Goal: Information Seeking & Learning: Learn about a topic

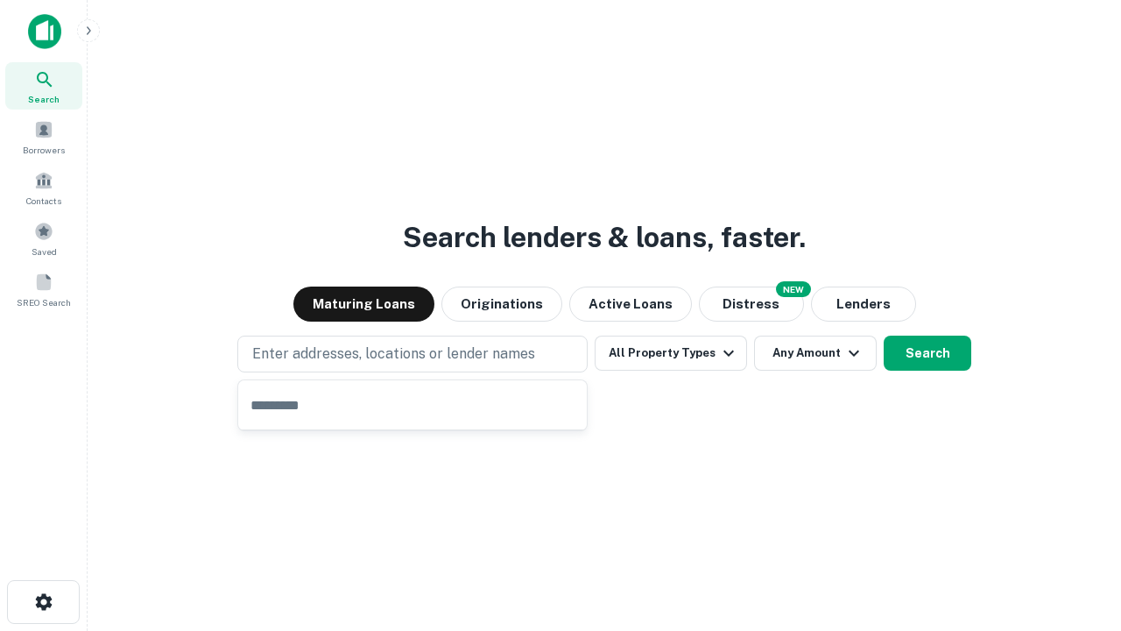
type input "**********"
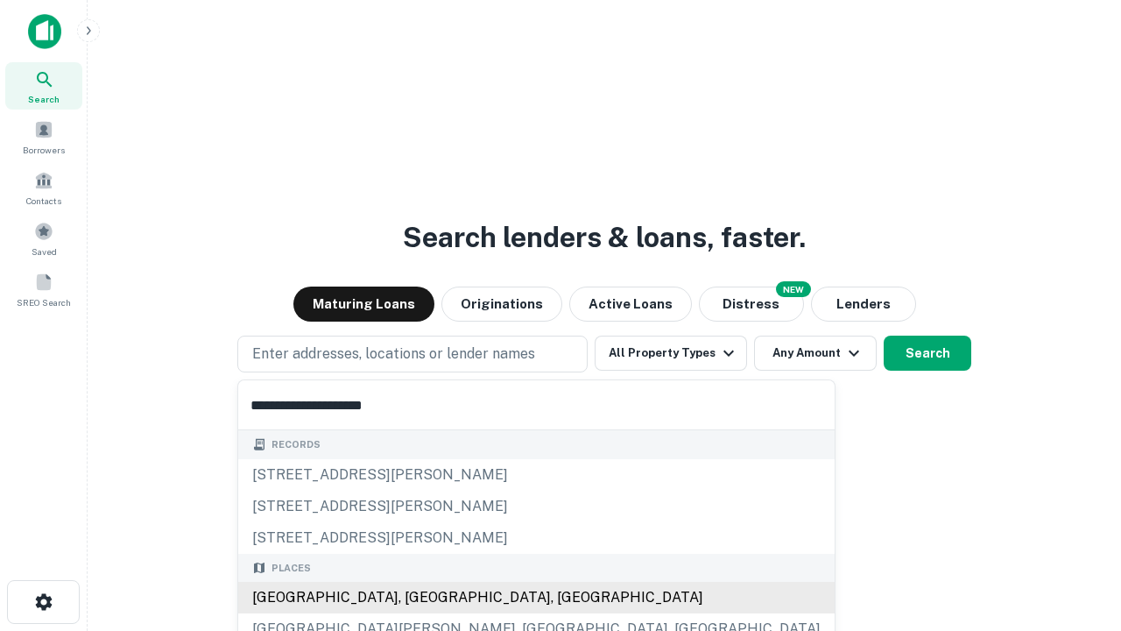
click at [419, 597] on div "[GEOGRAPHIC_DATA], [GEOGRAPHIC_DATA], [GEOGRAPHIC_DATA]" at bounding box center [536, 597] width 596 height 32
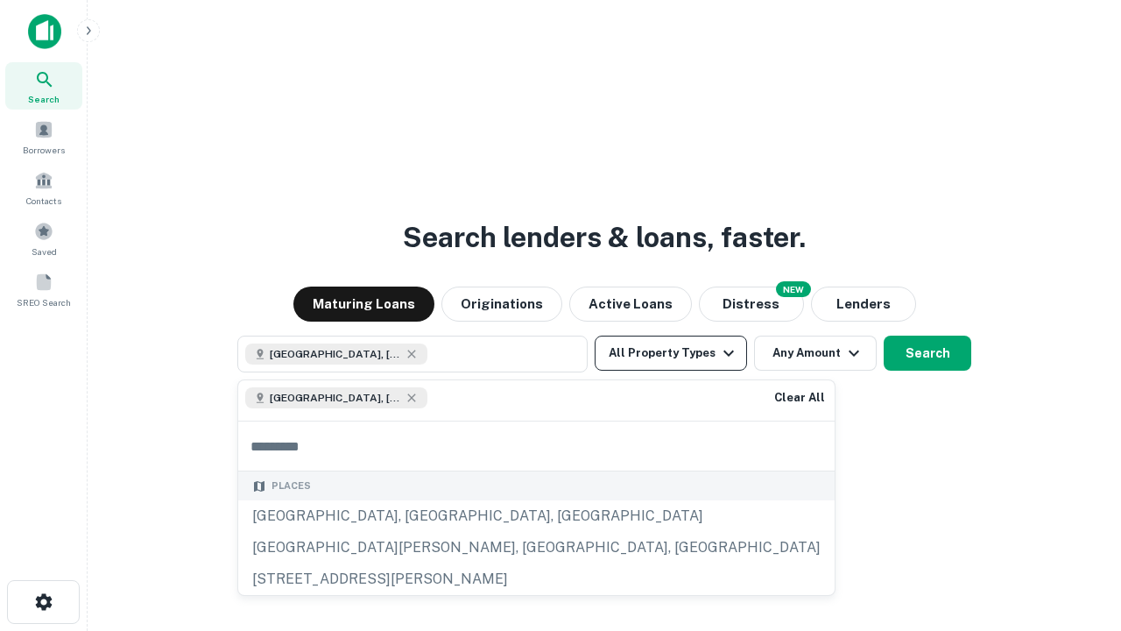
click at [671, 353] on button "All Property Types" at bounding box center [671, 352] width 152 height 35
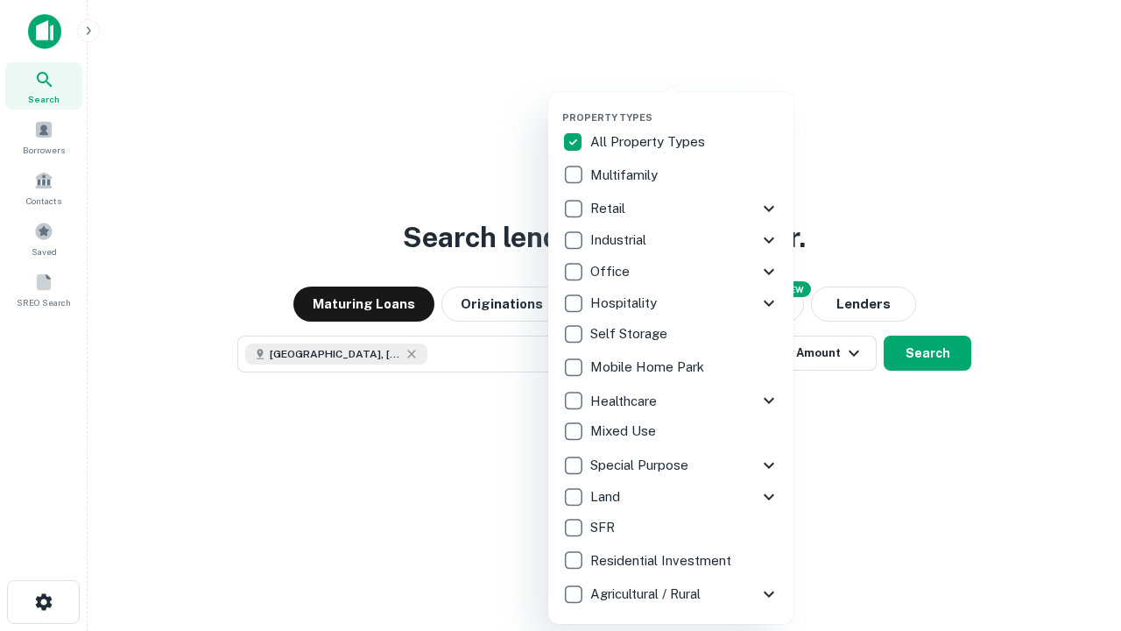
click at [685, 106] on button "button" at bounding box center [684, 106] width 245 height 1
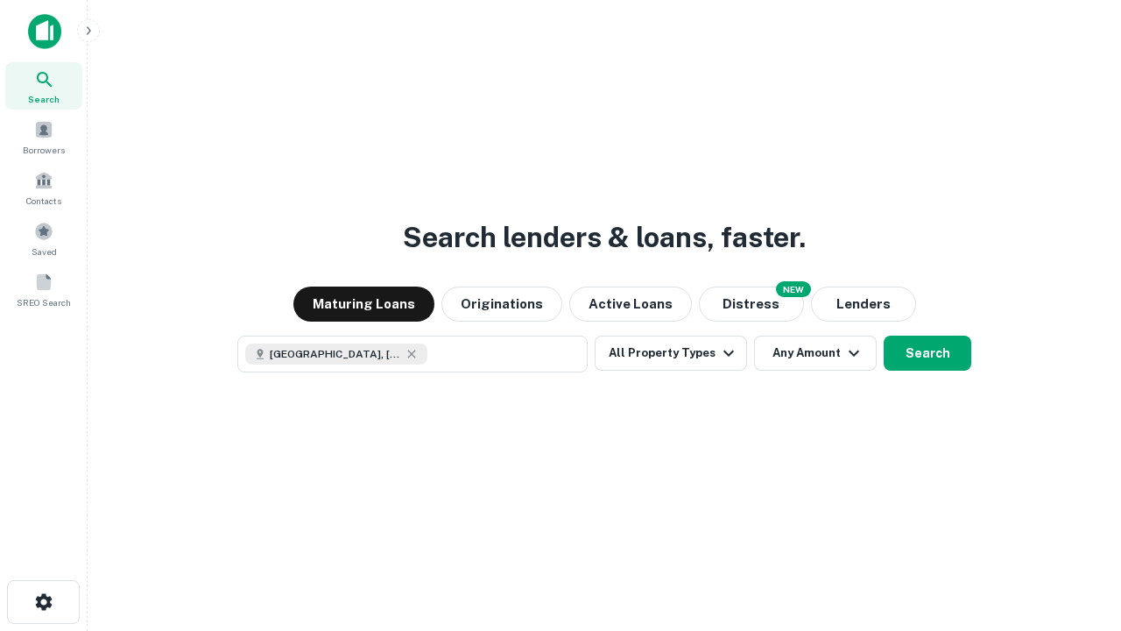
scroll to position [28, 0]
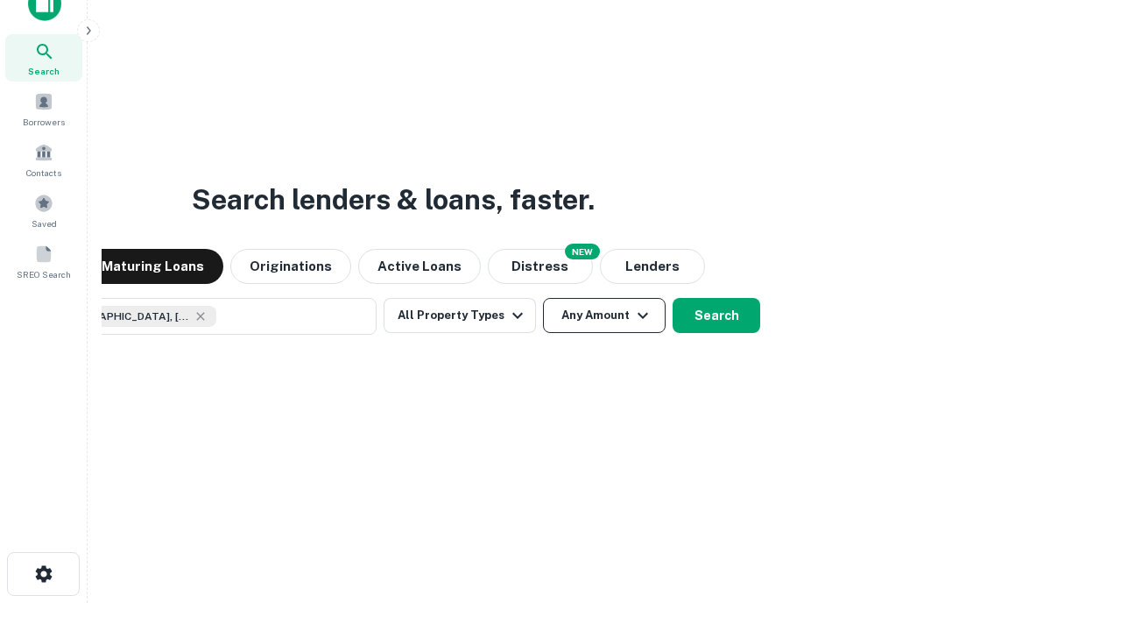
click at [543, 298] on button "Any Amount" at bounding box center [604, 315] width 123 height 35
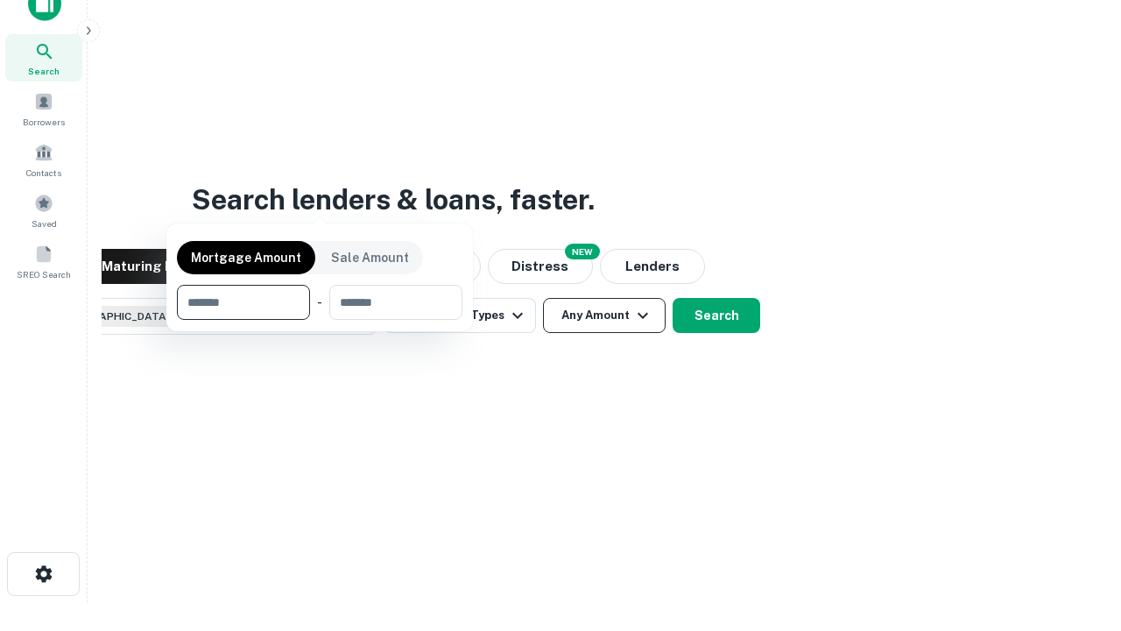
scroll to position [126, 496]
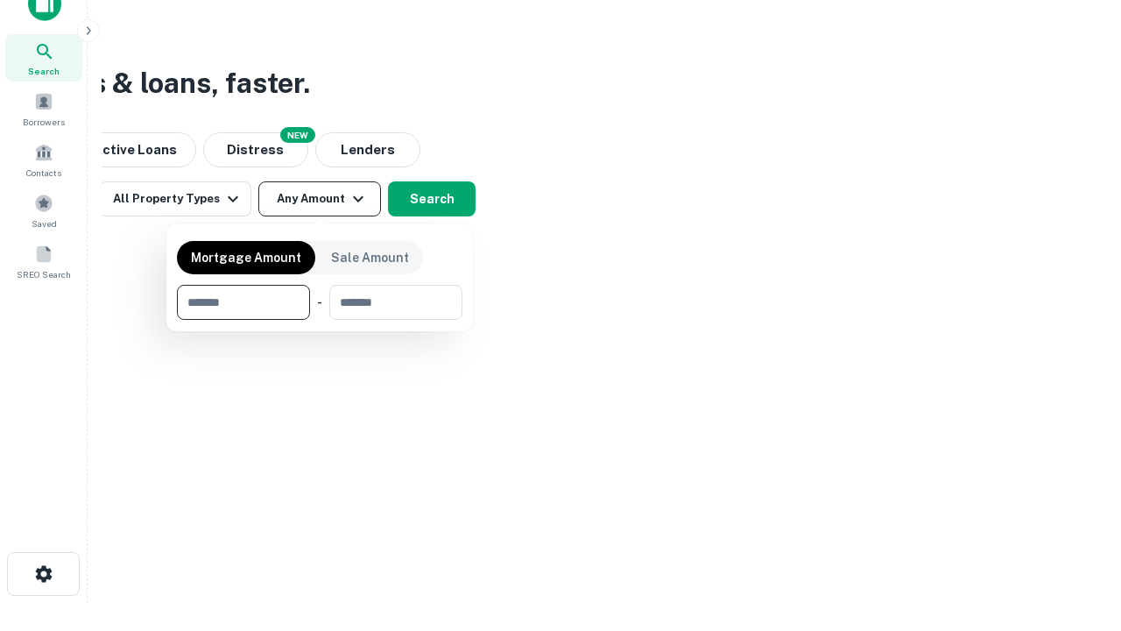
type input "*******"
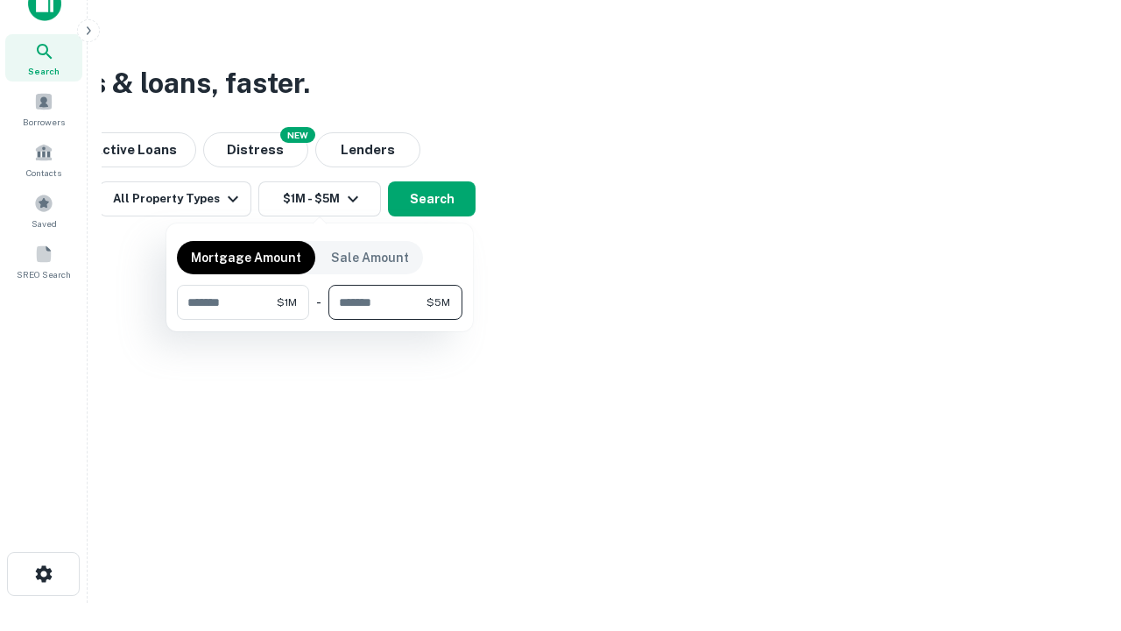
type input "*******"
click at [320, 320] on button "button" at bounding box center [319, 320] width 285 height 1
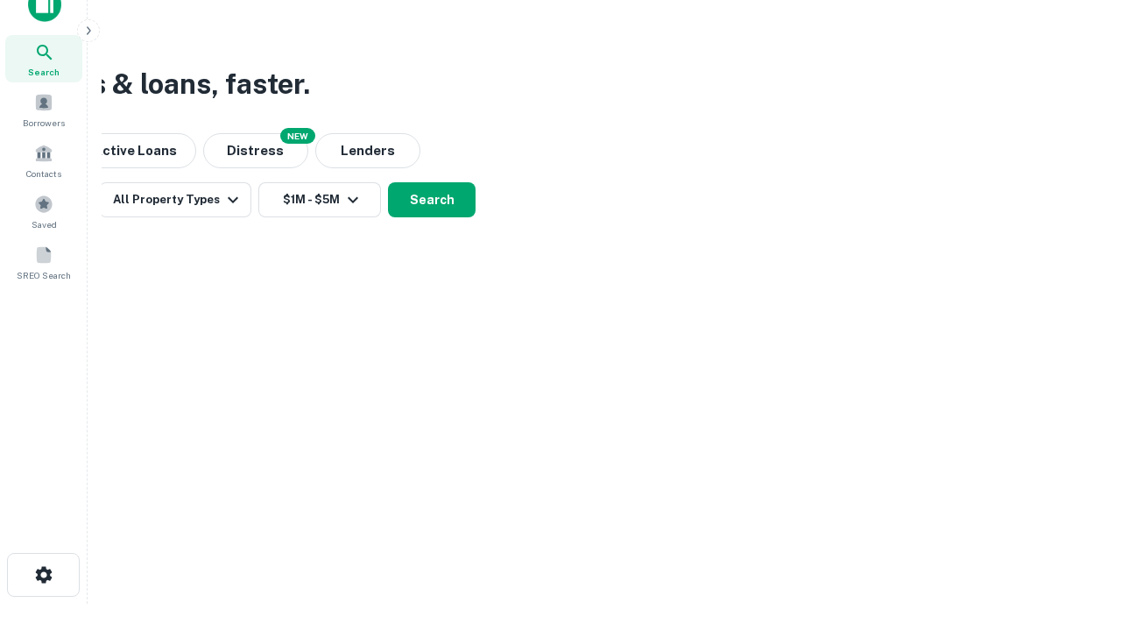
scroll to position [10, 323]
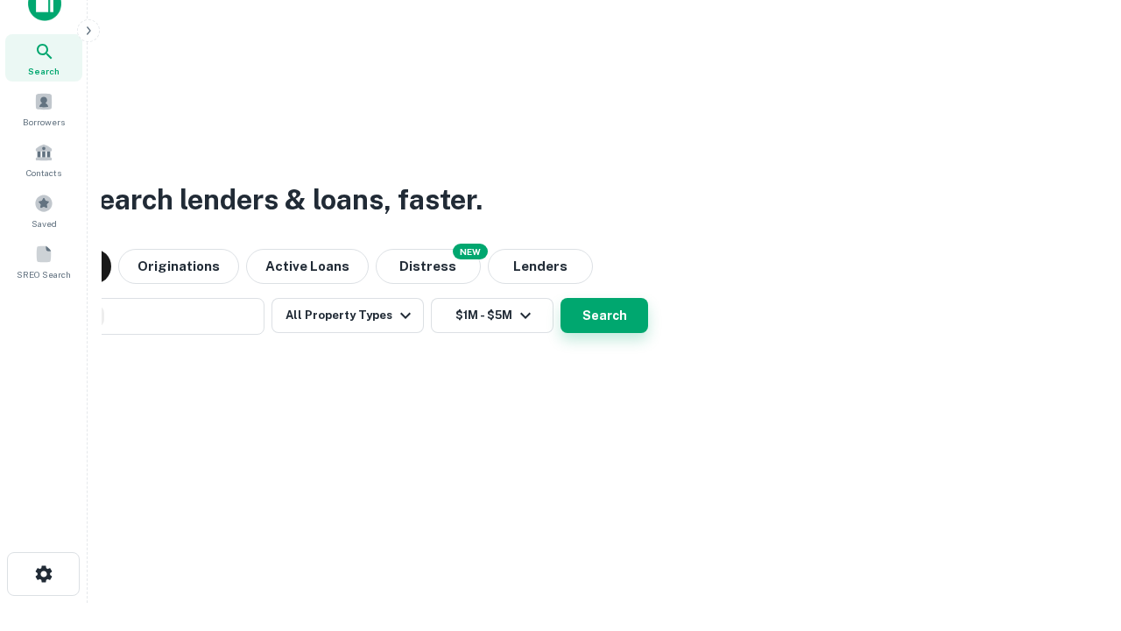
click at [560, 298] on button "Search" at bounding box center [604, 315] width 88 height 35
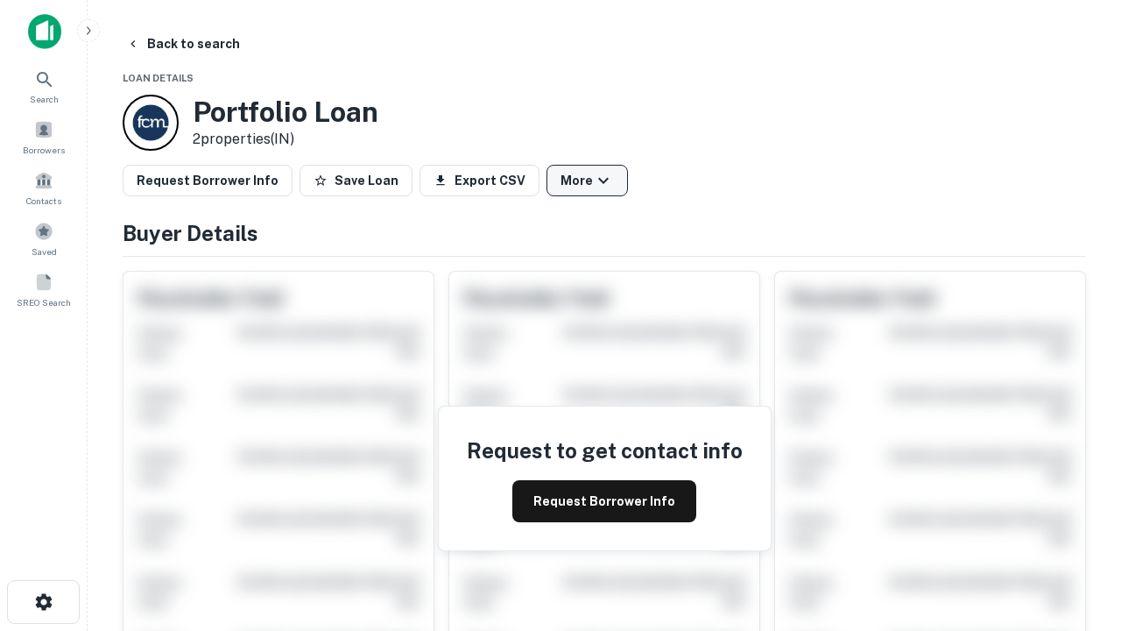
click at [587, 180] on button "More" at bounding box center [586, 181] width 81 height 32
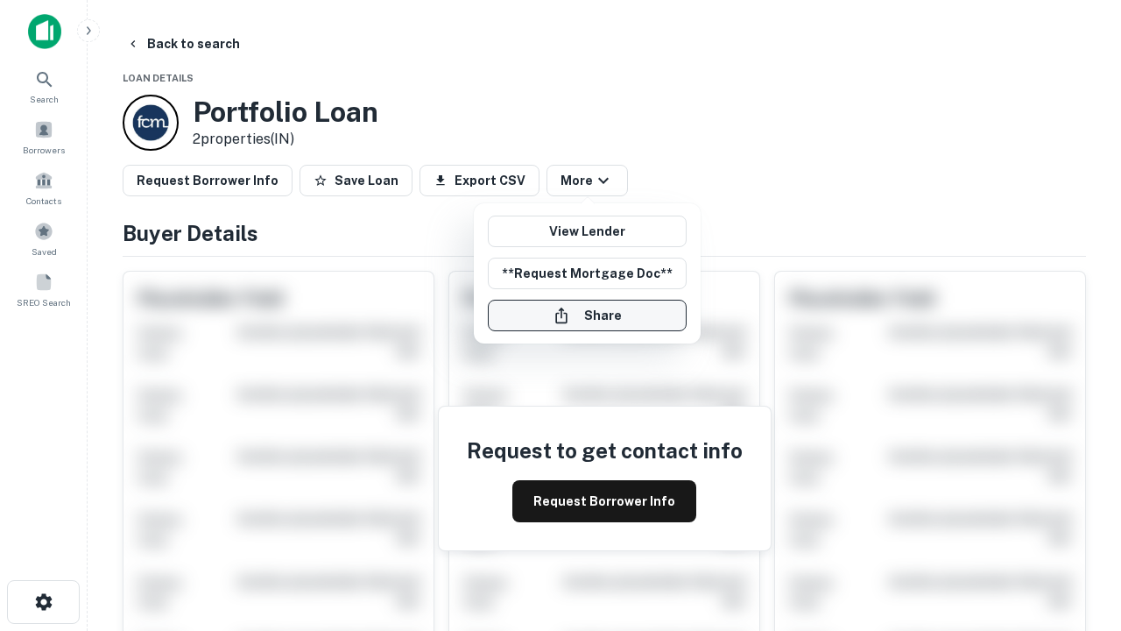
click at [587, 315] on button "Share" at bounding box center [587, 316] width 199 height 32
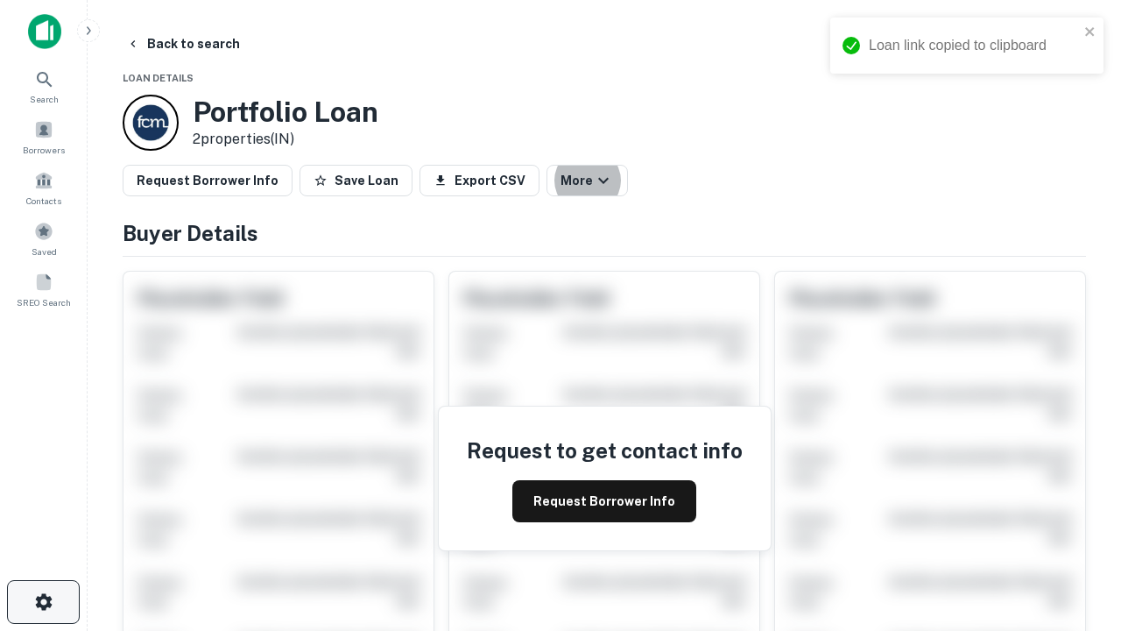
click at [43, 602] on icon "button" at bounding box center [43, 601] width 21 height 21
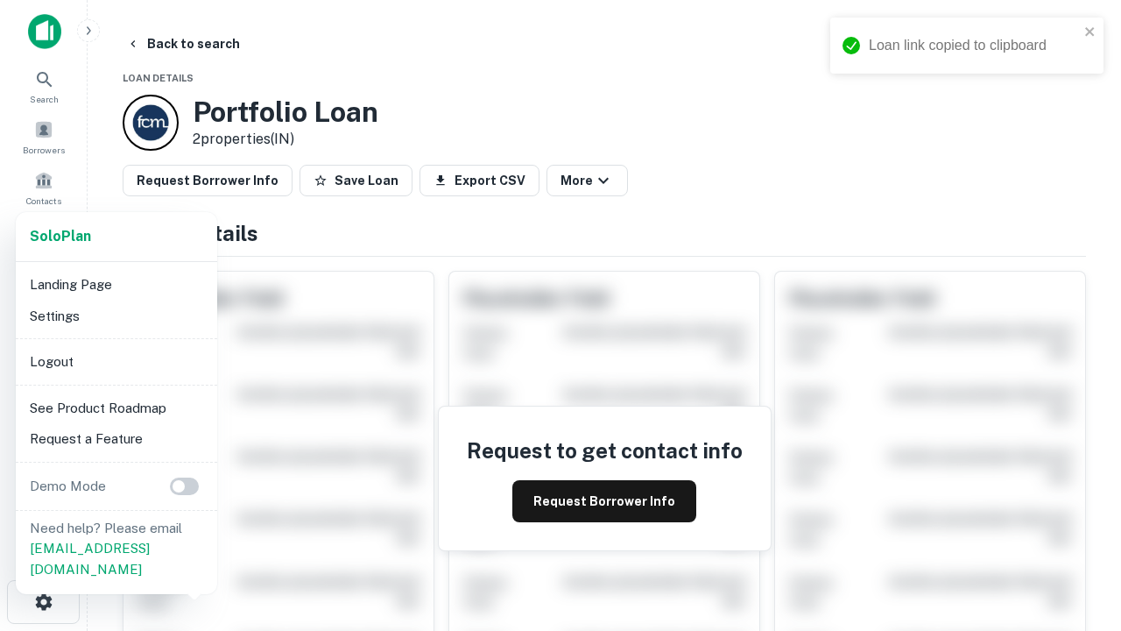
click at [116, 361] on li "Logout" at bounding box center [116, 362] width 187 height 32
